Goal: Task Accomplishment & Management: Understand process/instructions

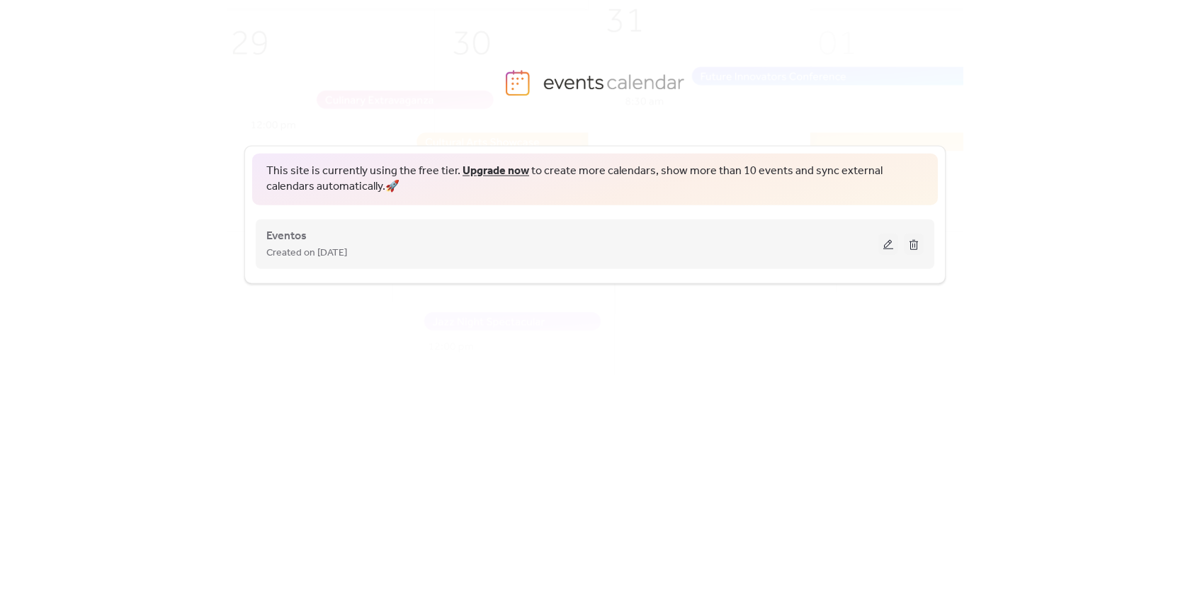
click at [310, 250] on span "Created on [DATE]" at bounding box center [306, 252] width 81 height 17
click at [888, 245] on button at bounding box center [888, 243] width 20 height 21
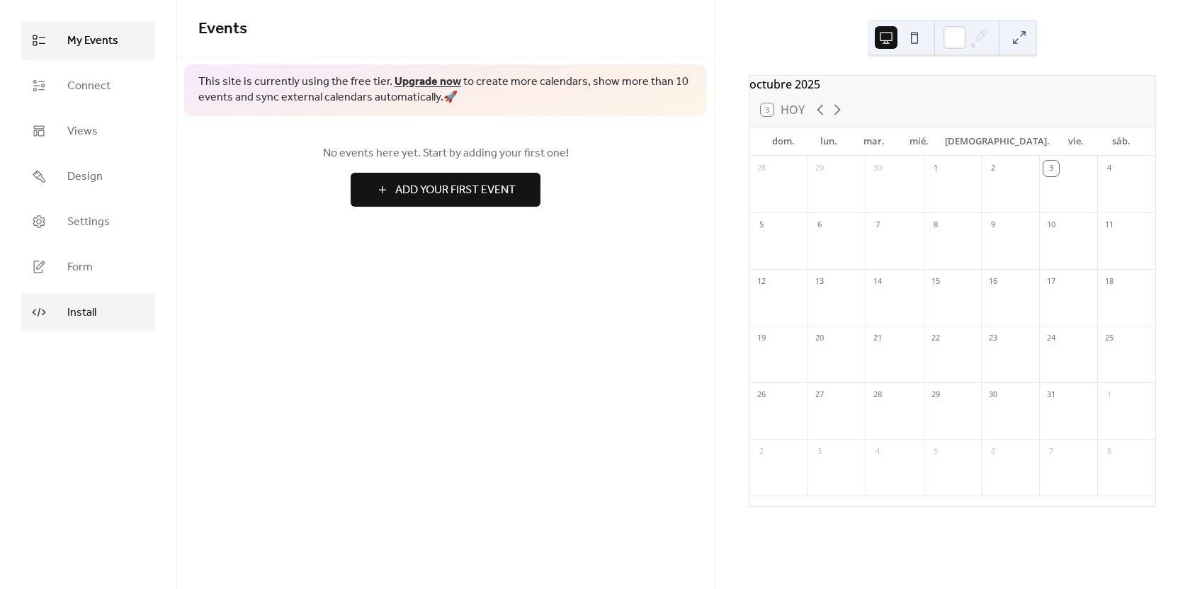
click at [83, 324] on link "Install" at bounding box center [88, 312] width 134 height 38
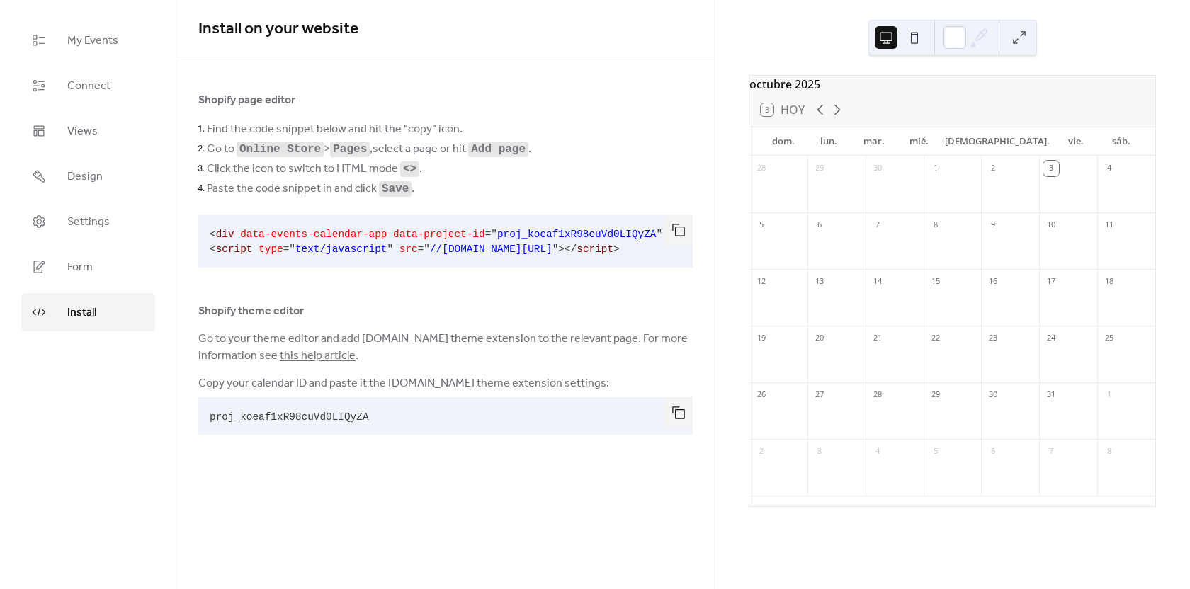
click at [309, 134] on span "Find the code snippet below and hit the "copy" icon." at bounding box center [335, 129] width 256 height 17
click at [300, 141] on div at bounding box center [300, 141] width 0 height 0
click at [518, 64] on div at bounding box center [445, 62] width 537 height 11
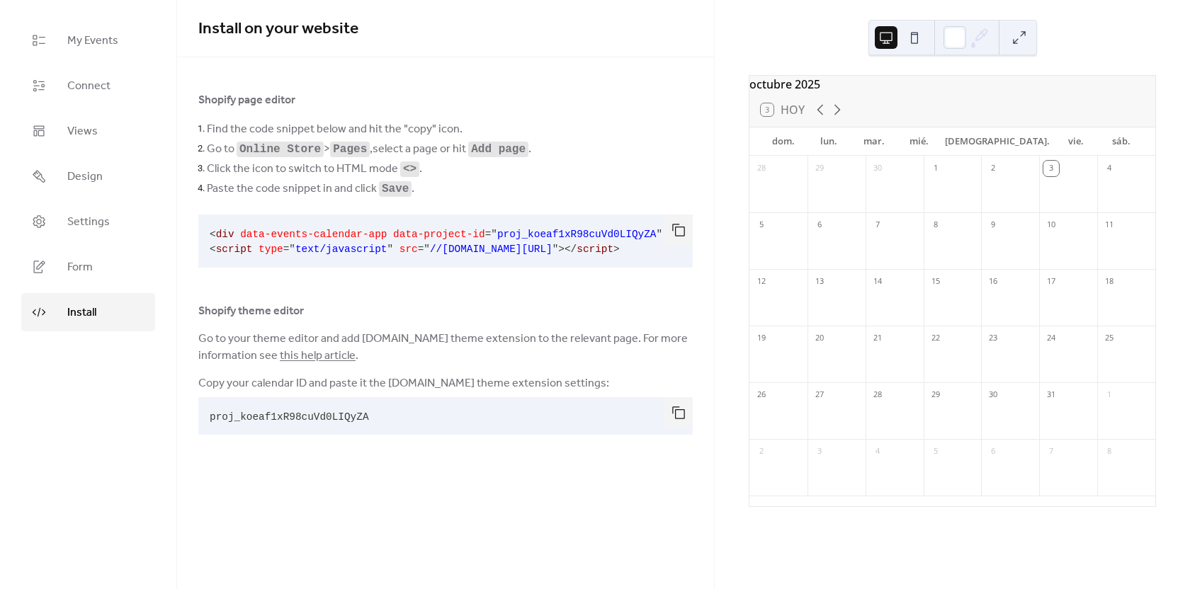
click at [501, 158] on li "Go to Online Store > Pages , select a page or hit Add page ." at bounding box center [450, 149] width 486 height 20
click at [496, 150] on code "Add page" at bounding box center [498, 149] width 55 height 13
click at [487, 161] on div at bounding box center [487, 161] width 0 height 0
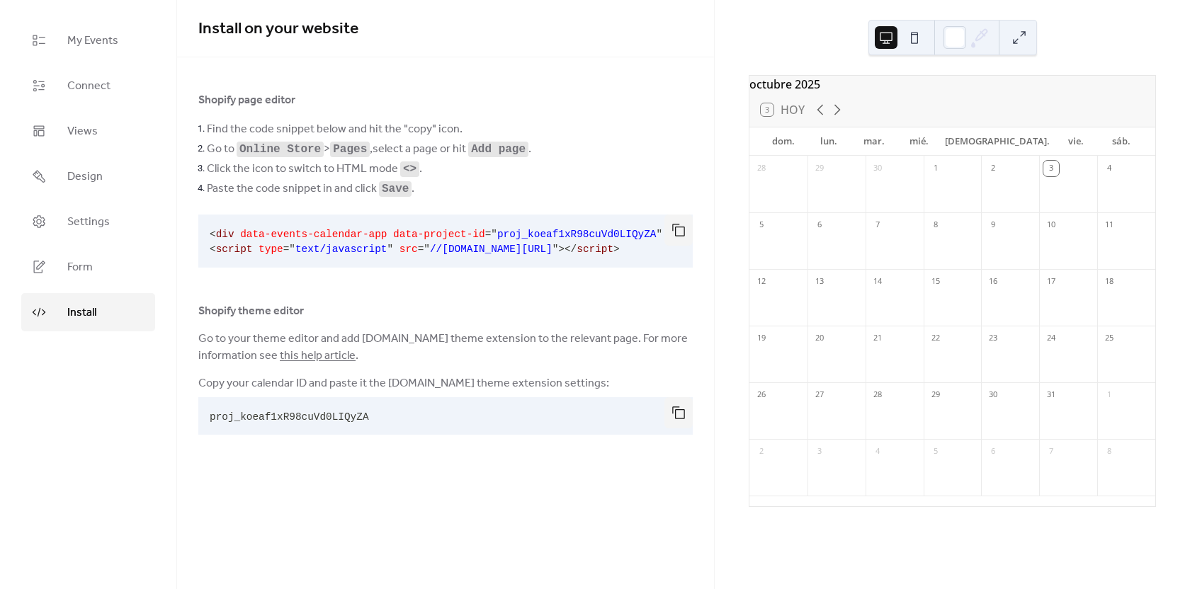
click at [610, 159] on li "Click the icon to switch to HTML mode <> ." at bounding box center [450, 169] width 486 height 20
click at [367, 170] on span "Click the icon to switch to HTML mode <> ." at bounding box center [314, 169] width 215 height 17
click at [358, 181] on div at bounding box center [358, 181] width 0 height 0
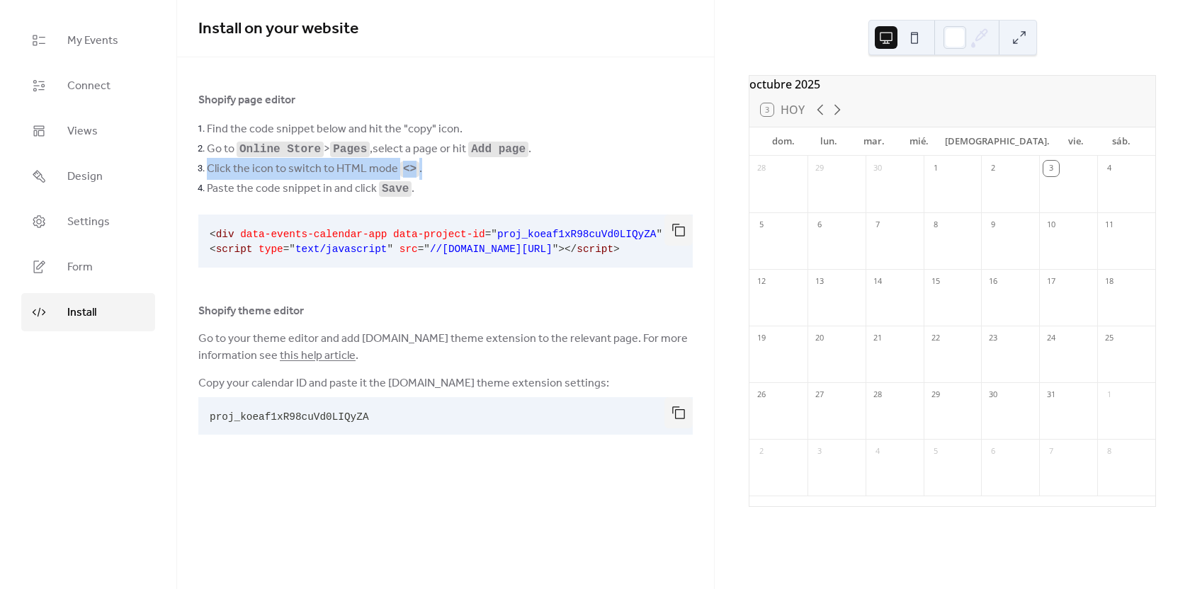
drag, startPoint x: 620, startPoint y: 176, endPoint x: 601, endPoint y: 178, distance: 19.3
click at [621, 176] on li "Click the icon to switch to HTML mode <> ." at bounding box center [450, 169] width 486 height 20
click at [257, 312] on span "Shopify theme editor" at bounding box center [251, 311] width 106 height 17
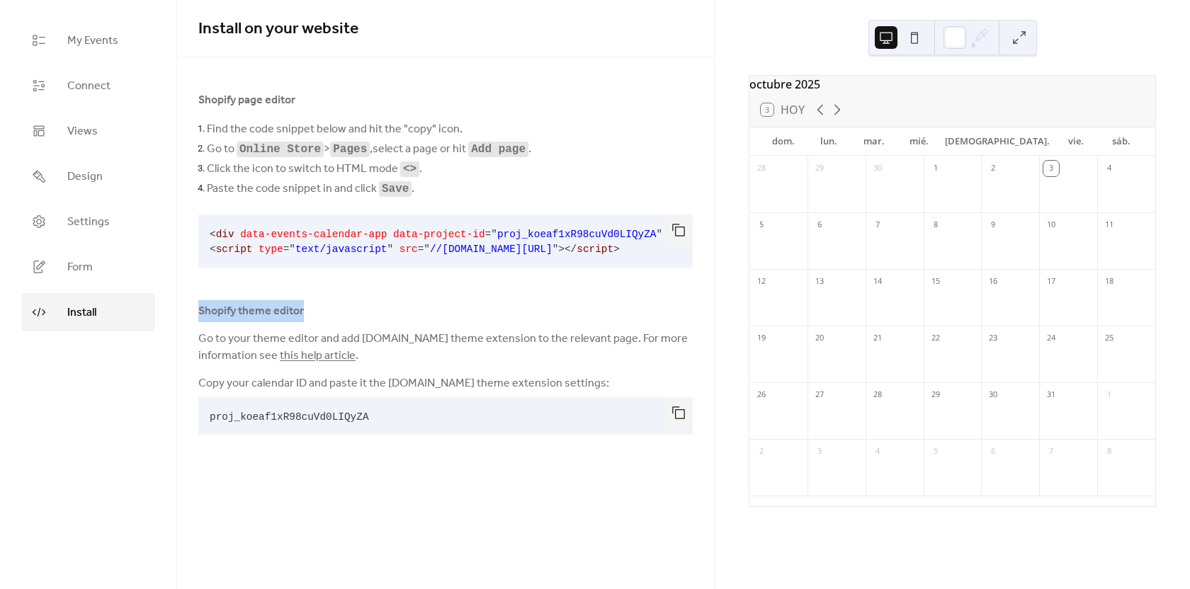
click at [257, 312] on span "Shopify theme editor" at bounding box center [251, 311] width 106 height 17
click at [248, 285] on div at bounding box center [248, 285] width 0 height 0
click at [432, 312] on div "Shopify theme editor" at bounding box center [445, 310] width 494 height 17
click at [342, 341] on span "Go to your theme editor and add [DOMAIN_NAME] theme extension to the relevant p…" at bounding box center [445, 348] width 494 height 34
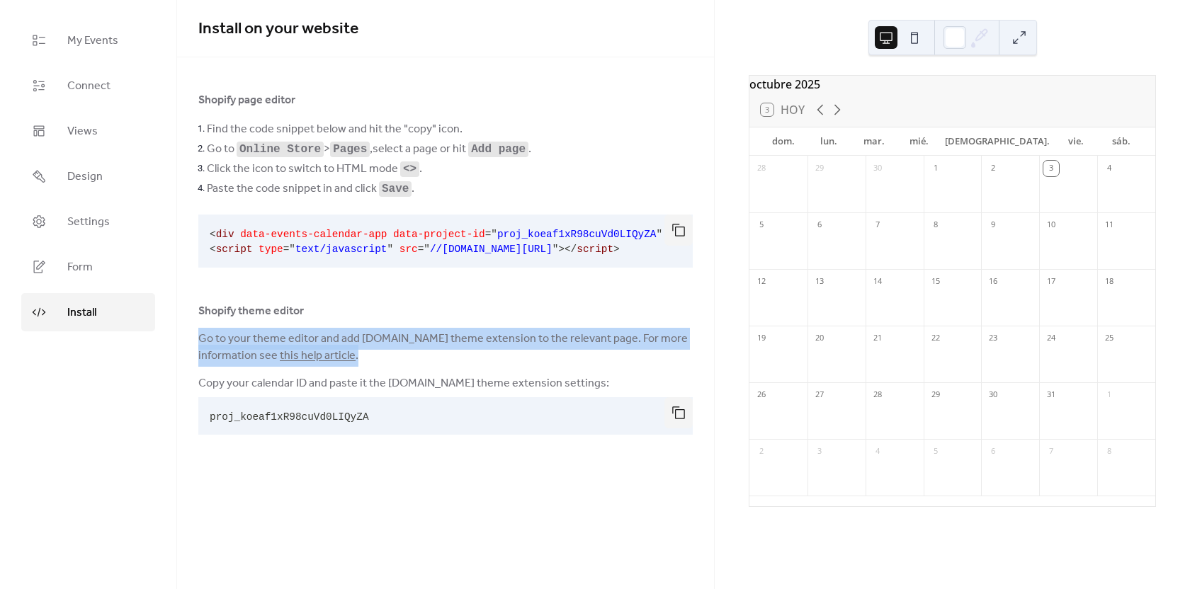
click at [342, 341] on span "Go to your theme editor and add [DOMAIN_NAME] theme extension to the relevant p…" at bounding box center [445, 348] width 494 height 34
click at [677, 226] on button "button" at bounding box center [678, 230] width 28 height 31
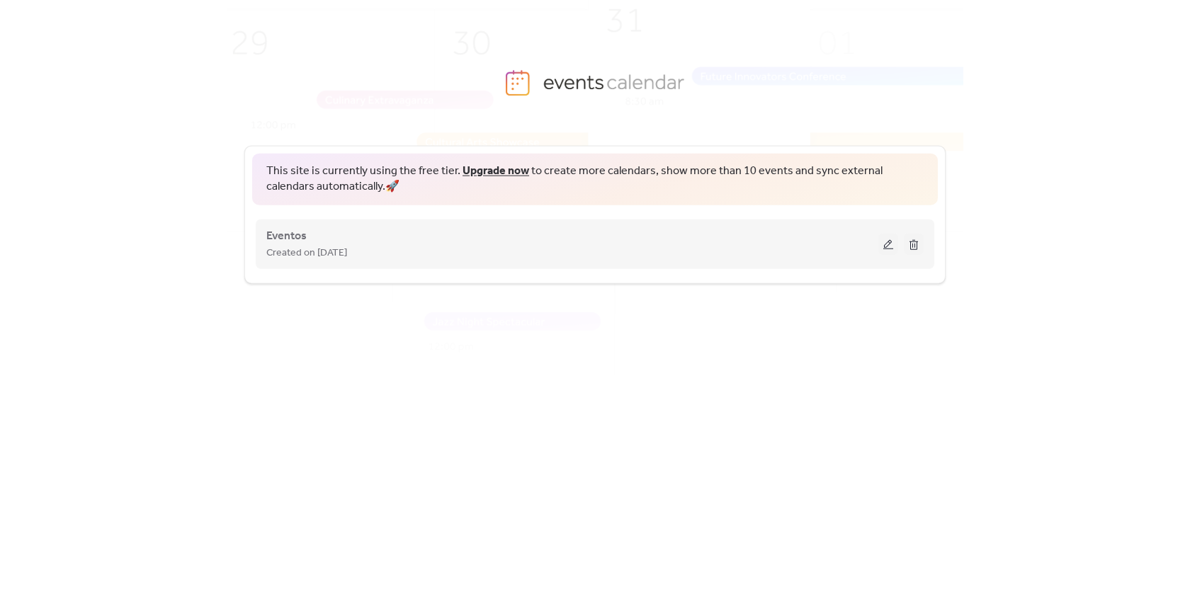
click at [882, 244] on button at bounding box center [888, 243] width 20 height 21
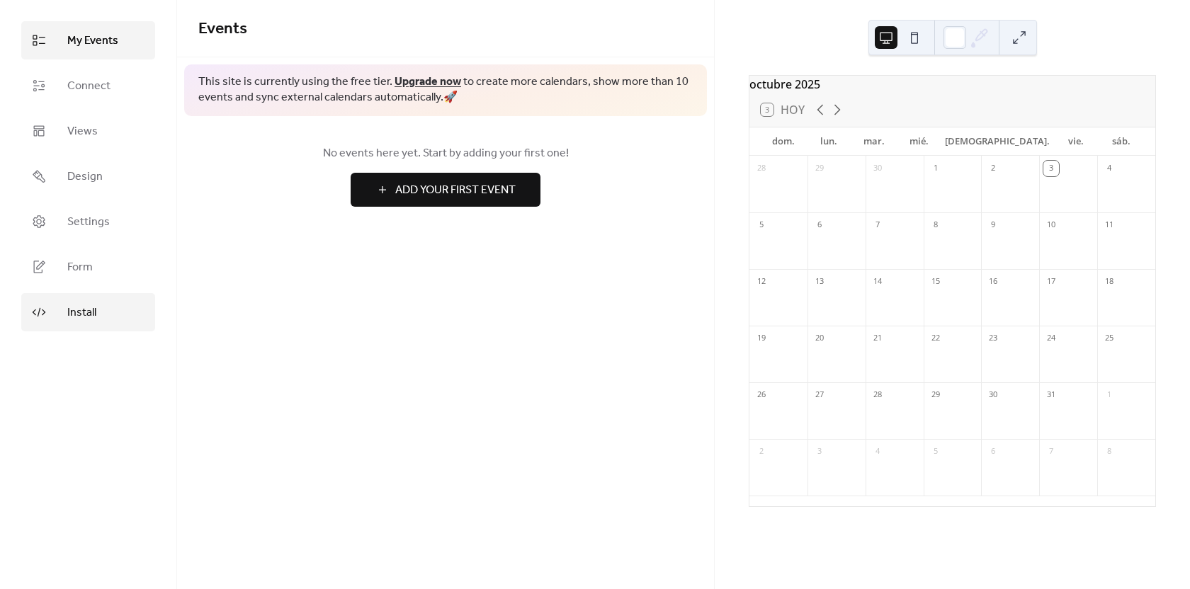
click at [102, 308] on link "Install" at bounding box center [88, 312] width 134 height 38
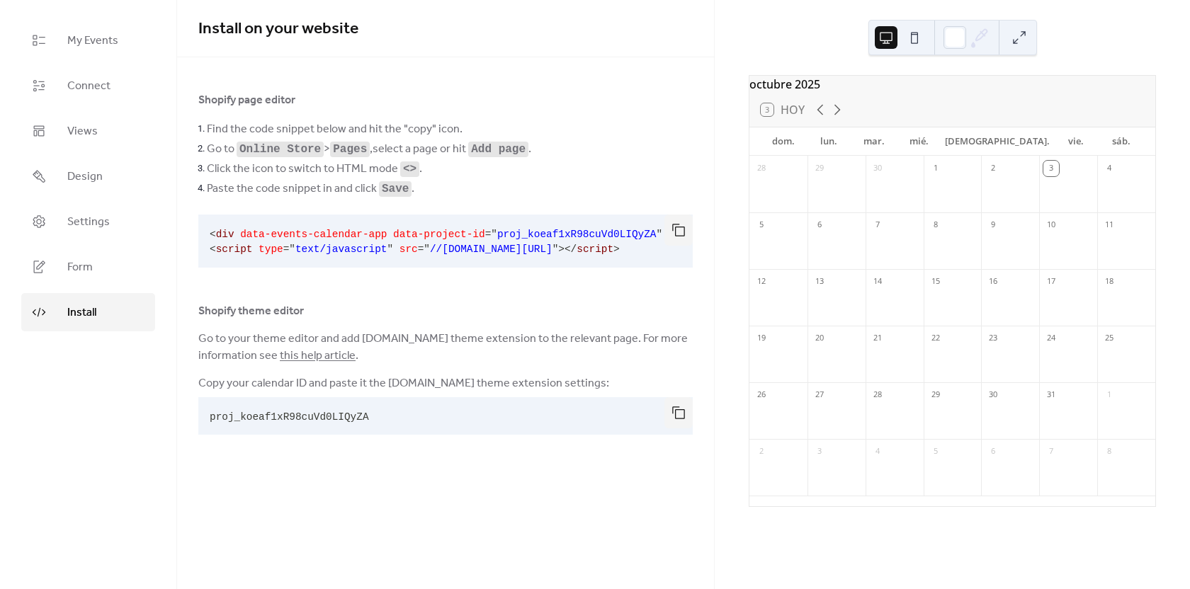
click at [339, 410] on pre "proj_koeaf1xR98cuVd0LIQyZA" at bounding box center [434, 416] width 472 height 38
click at [669, 411] on button "button" at bounding box center [678, 412] width 28 height 31
click at [683, 365] on span "Go to your theme editor and add [DOMAIN_NAME] theme extension to the relevant p…" at bounding box center [445, 348] width 494 height 34
